Goal: Task Accomplishment & Management: Manage account settings

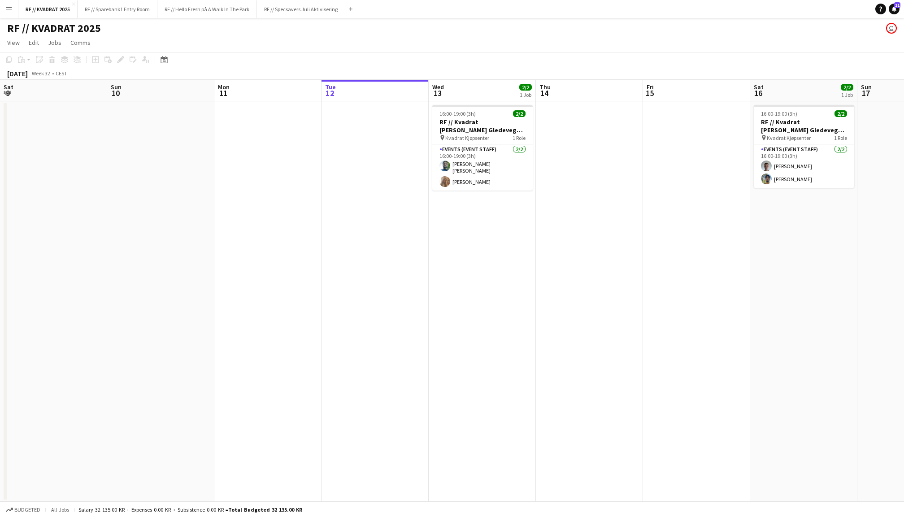
scroll to position [0, 214]
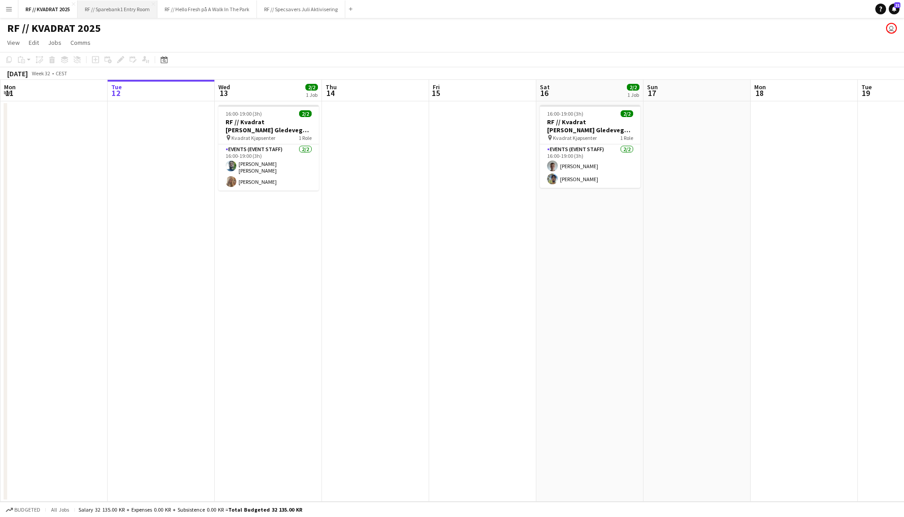
click at [134, 12] on button "RF // Sparebank1 Entry Room Close" at bounding box center [118, 8] width 80 height 17
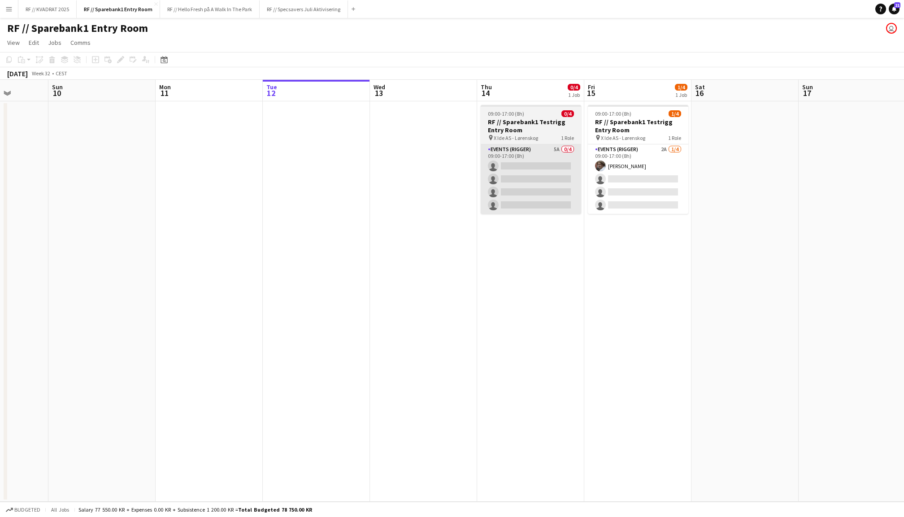
scroll to position [0, 273]
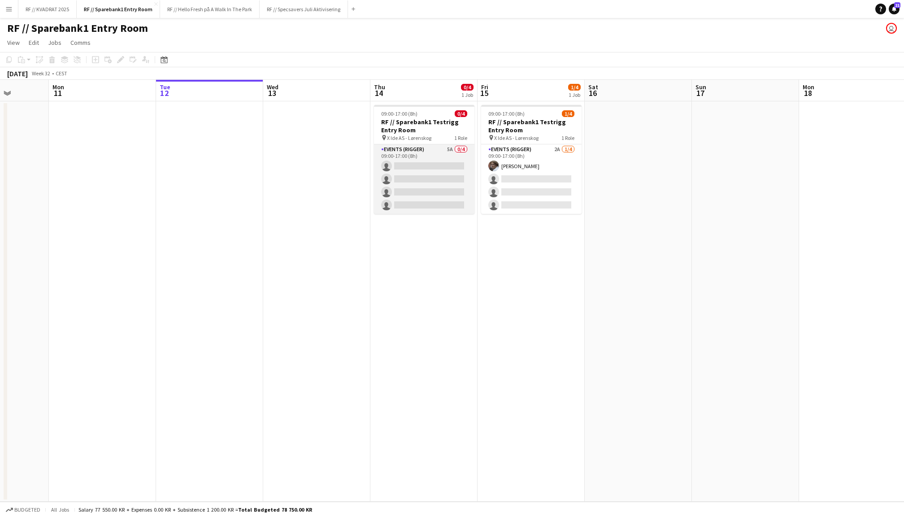
click at [433, 167] on app-card-role "Events (Rigger) 5A 0/4 09:00-17:00 (8h) single-neutral-actions single-neutral-a…" at bounding box center [424, 178] width 100 height 69
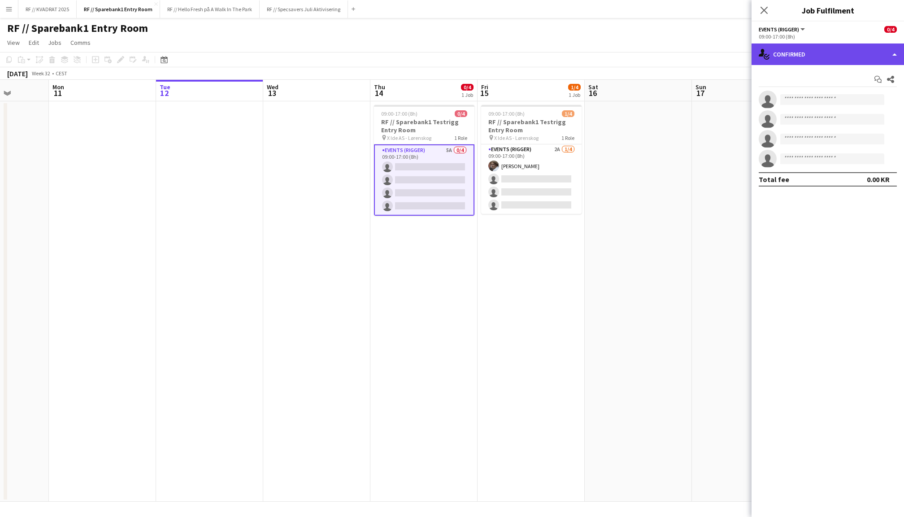
click at [801, 47] on div "single-neutral-actions-check-2 Confirmed" at bounding box center [827, 54] width 152 height 22
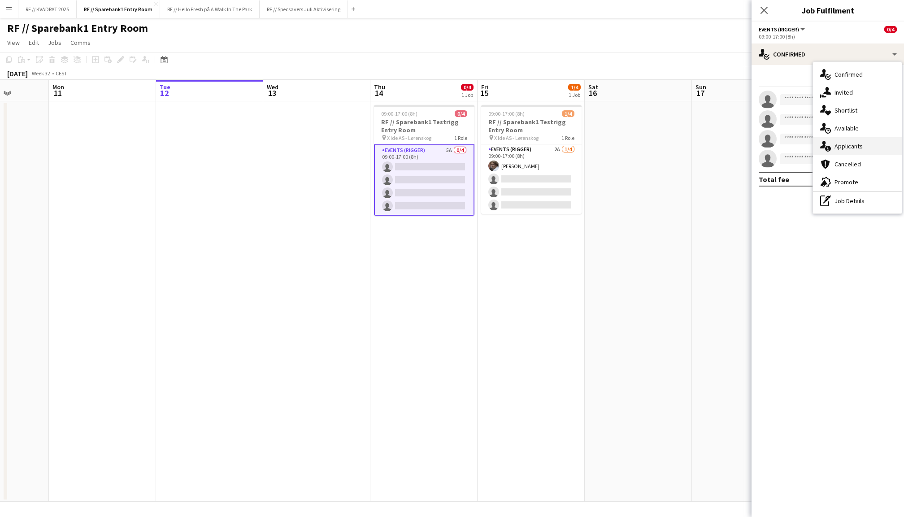
click at [835, 146] on div "single-neutral-actions-information Applicants" at bounding box center [857, 146] width 89 height 18
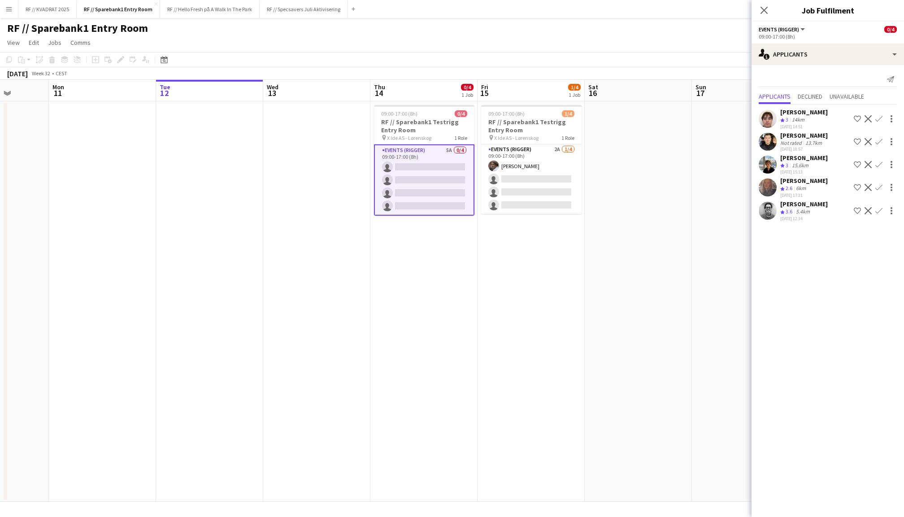
click at [770, 113] on app-user-avatar at bounding box center [767, 119] width 18 height 18
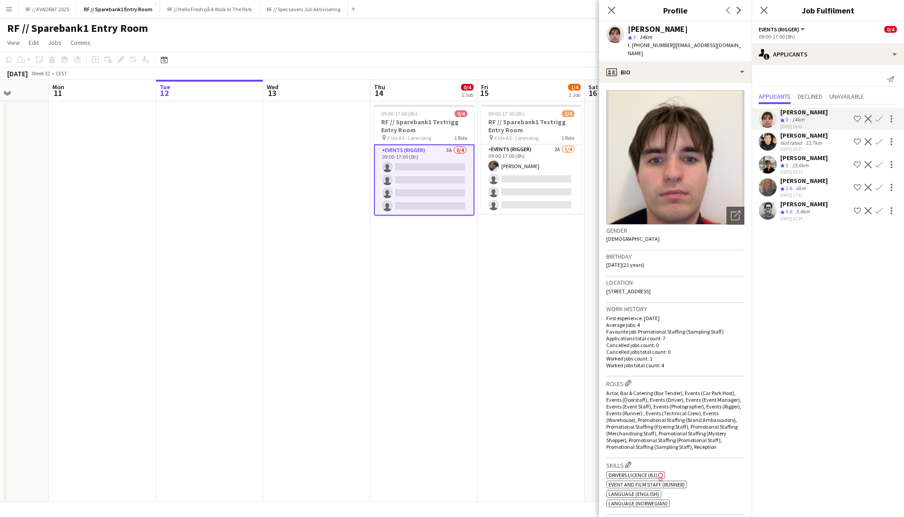
click at [770, 138] on app-user-avatar at bounding box center [767, 142] width 18 height 18
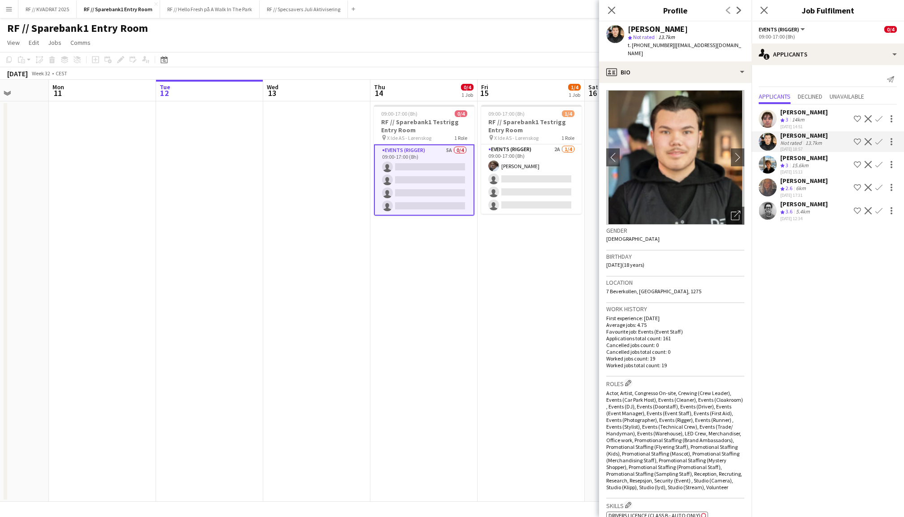
click at [770, 162] on app-user-avatar at bounding box center [767, 165] width 18 height 18
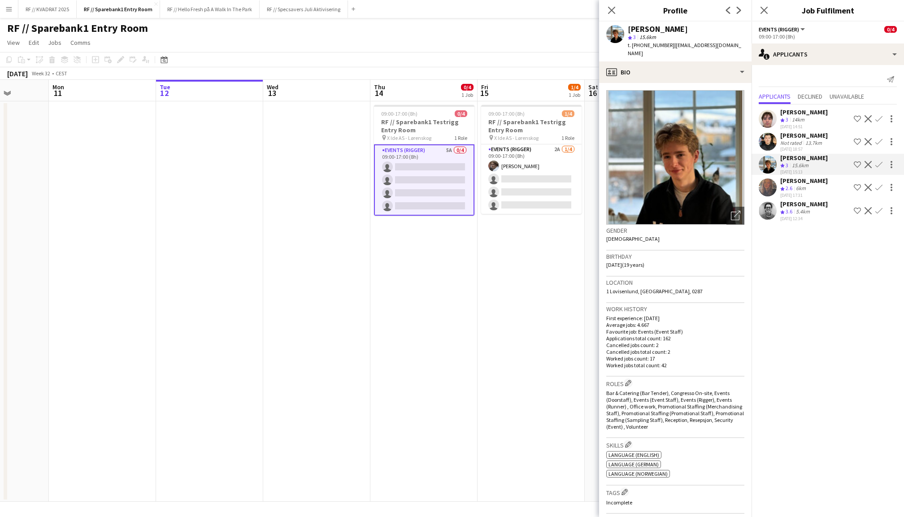
click at [772, 186] on app-user-avatar at bounding box center [767, 187] width 18 height 18
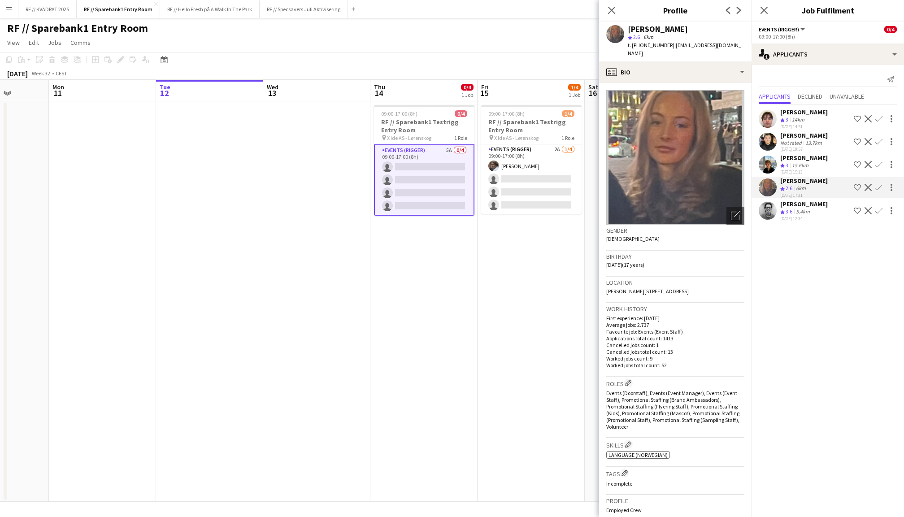
click at [771, 209] on app-user-avatar at bounding box center [767, 211] width 18 height 18
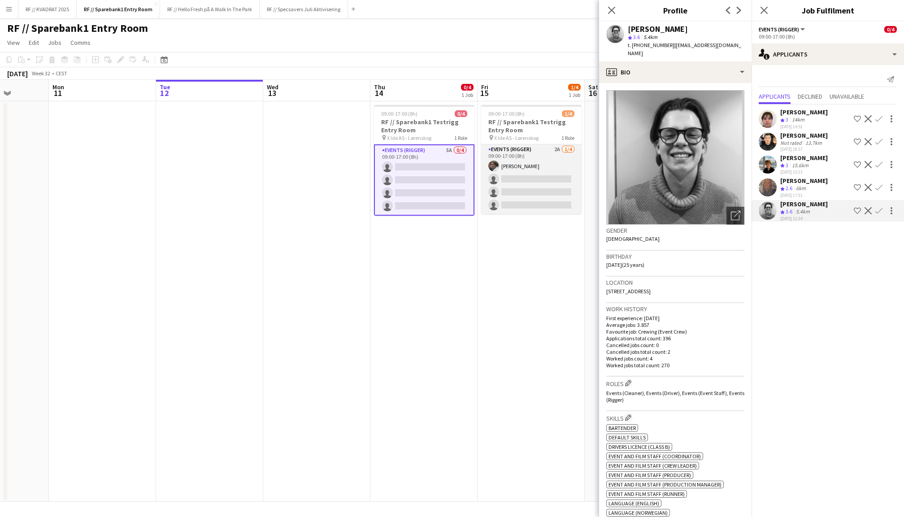
click at [533, 156] on app-card-role "Events (Rigger) 2A [DATE] 09:00-17:00 (8h) [PERSON_NAME] single-neutral-actions…" at bounding box center [531, 178] width 100 height 69
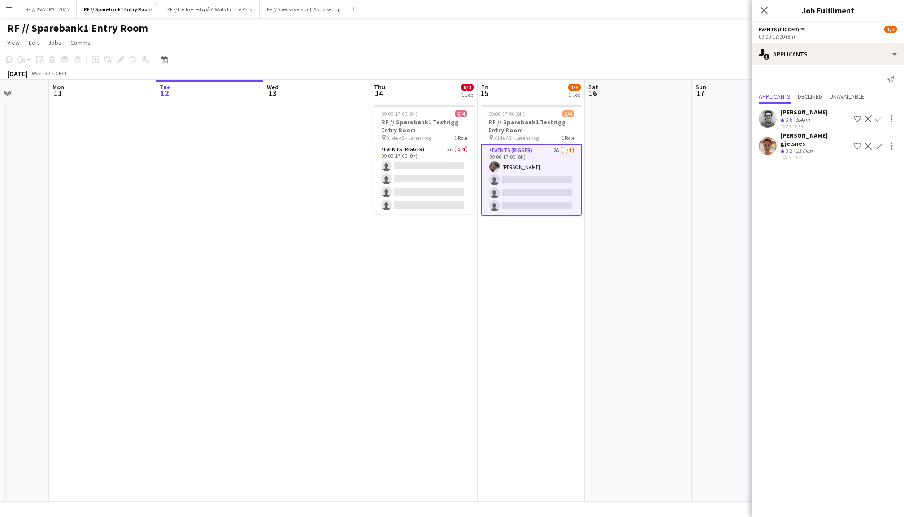
click at [770, 142] on app-user-avatar at bounding box center [767, 146] width 18 height 18
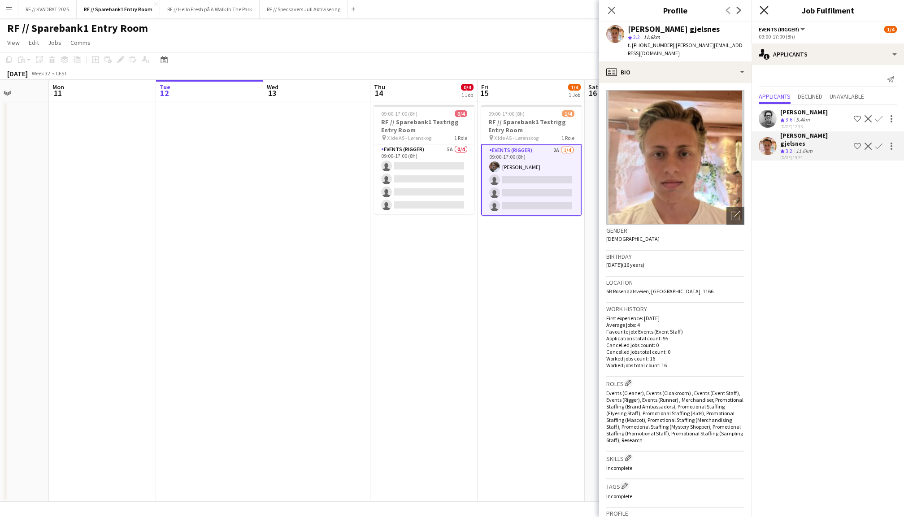
click at [764, 9] on icon at bounding box center [763, 10] width 9 height 9
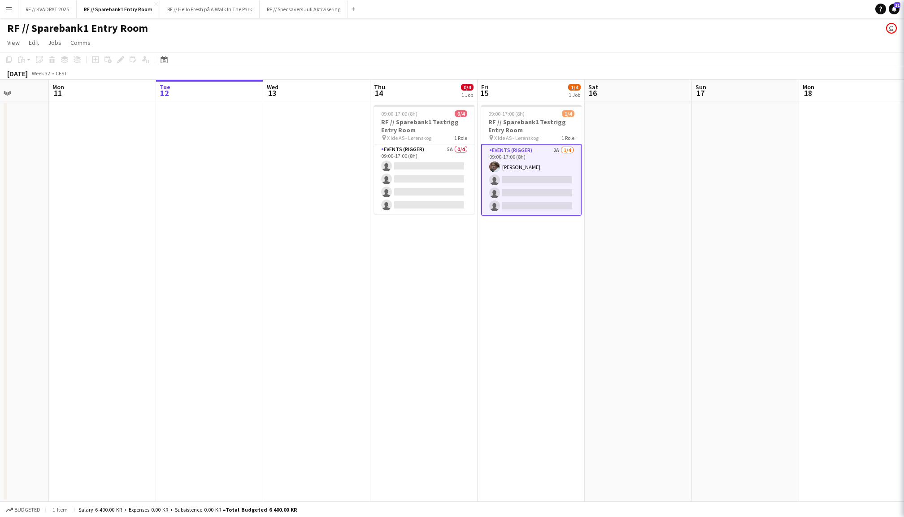
click at [675, 196] on app-date-cell at bounding box center [637, 301] width 107 height 400
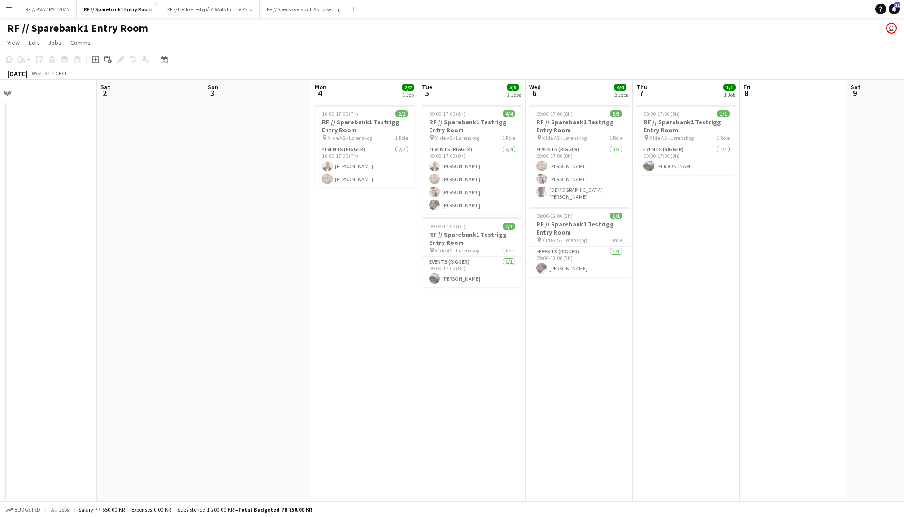
scroll to position [0, 278]
